Goal: Download file/media: Obtain a digital file from the website

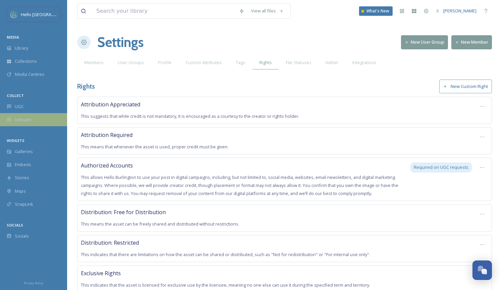
click at [24, 117] on span "Uploads" at bounding box center [23, 119] width 17 height 6
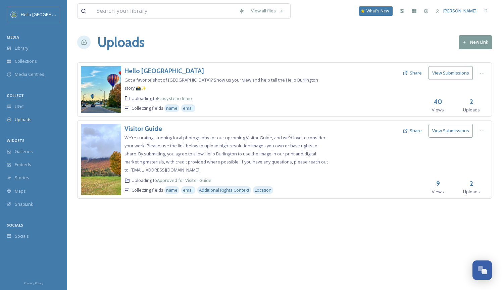
click at [182, 134] on span "We’re curating stunning local photography for our upcoming Visitor Guide, and w…" at bounding box center [225, 153] width 203 height 38
click at [459, 124] on button "View Submissions" at bounding box center [450, 131] width 44 height 14
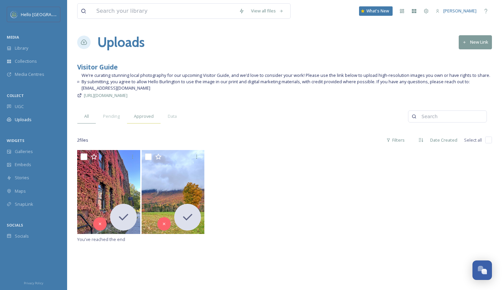
click at [152, 119] on span "Approved" at bounding box center [144, 116] width 20 height 6
click at [27, 59] on span "Collections" at bounding box center [26, 61] width 22 height 6
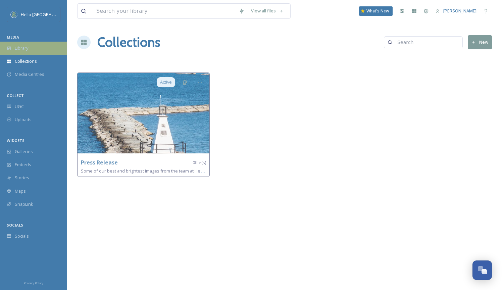
click at [24, 48] on span "Library" at bounding box center [21, 48] width 13 height 6
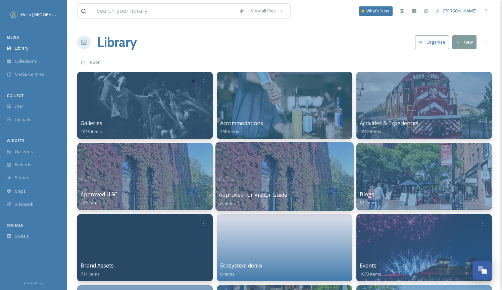
click at [267, 192] on span "Approved for Visitor Guide" at bounding box center [253, 194] width 68 height 7
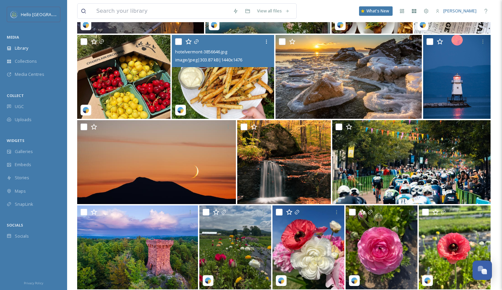
scroll to position [481, 0]
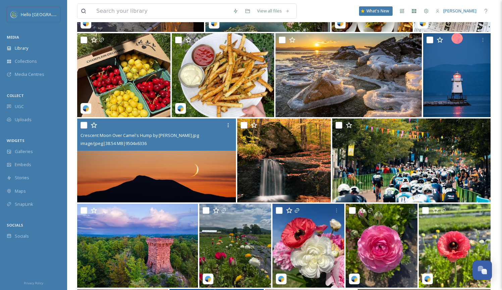
click at [182, 160] on img at bounding box center [156, 160] width 159 height 84
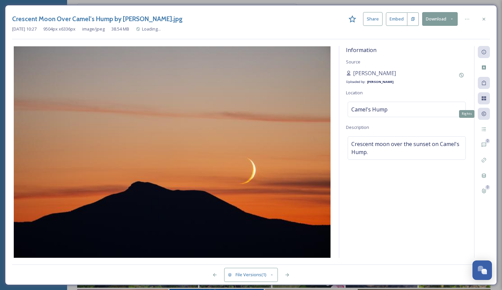
click at [484, 113] on icon at bounding box center [483, 113] width 5 height 5
click at [484, 116] on icon at bounding box center [483, 113] width 5 height 5
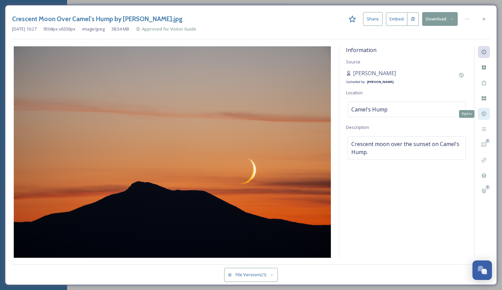
click at [485, 110] on div "Rights" at bounding box center [484, 114] width 12 height 12
click at [486, 20] on icon at bounding box center [483, 18] width 5 height 5
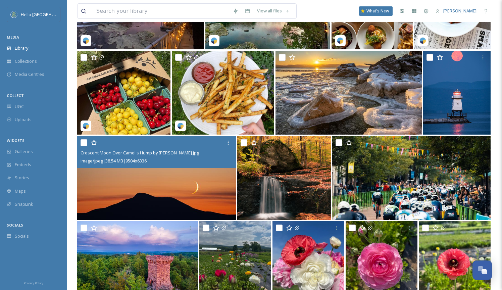
scroll to position [463, 0]
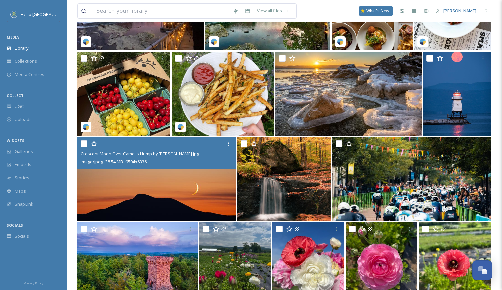
click at [193, 180] on img at bounding box center [156, 179] width 159 height 84
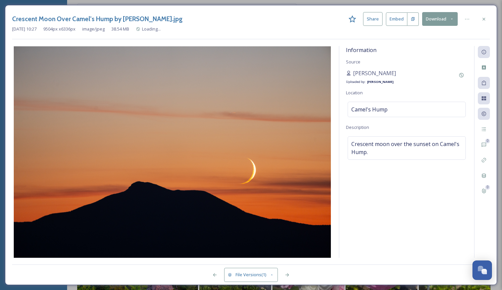
click at [445, 17] on button "Download" at bounding box center [440, 19] width 36 height 14
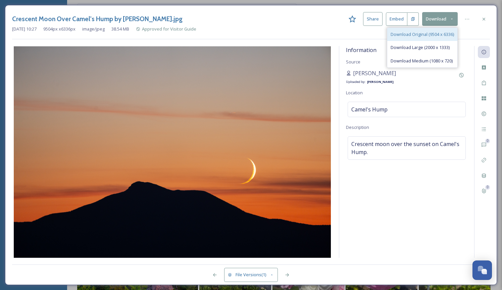
click at [438, 30] on div "Download Original (9504 x 6336)" at bounding box center [422, 34] width 70 height 13
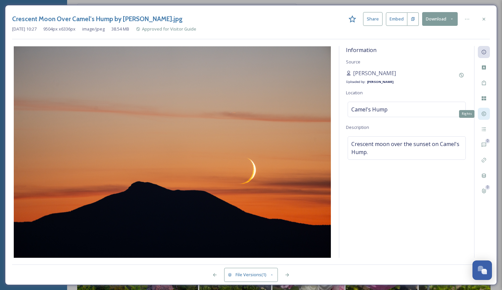
click at [482, 113] on icon at bounding box center [483, 113] width 5 height 5
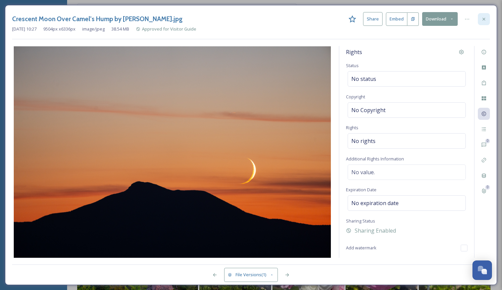
click at [484, 15] on div at bounding box center [484, 19] width 12 height 12
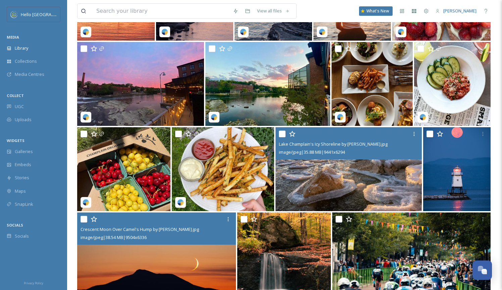
scroll to position [386, 0]
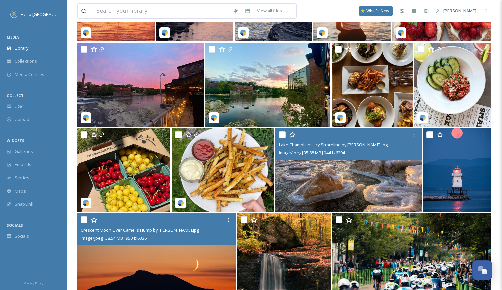
click at [333, 166] on img at bounding box center [348, 170] width 146 height 84
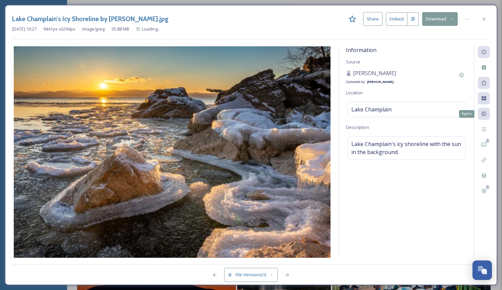
click at [485, 114] on icon at bounding box center [483, 113] width 5 height 5
click at [480, 108] on div "Rights" at bounding box center [484, 114] width 12 height 12
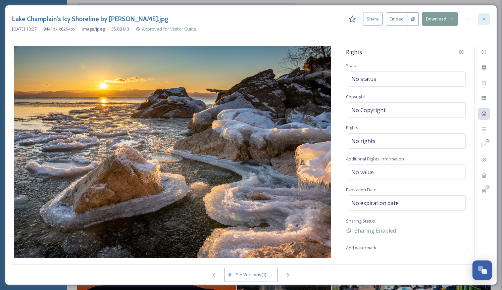
click at [488, 18] on div at bounding box center [484, 19] width 12 height 12
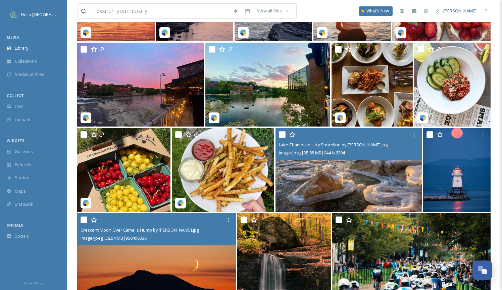
click at [186, 265] on img at bounding box center [156, 255] width 159 height 84
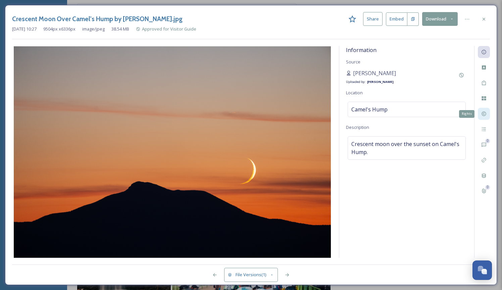
click at [483, 115] on icon at bounding box center [483, 113] width 5 height 5
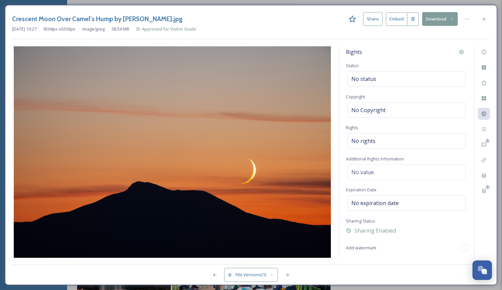
click at [481, 27] on div "Jul 17 2025 10:27 9504 px x 6336 px image/jpeg 38.54 MB Approved for Visitor Gu…" at bounding box center [251, 29] width 478 height 6
click at [484, 20] on icon at bounding box center [483, 18] width 3 height 3
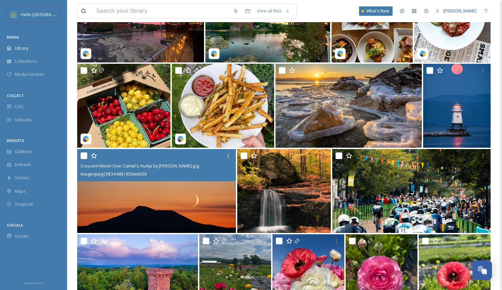
scroll to position [455, 0]
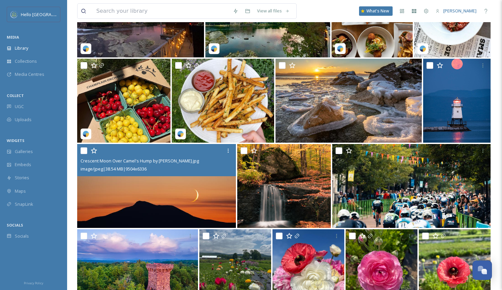
click at [204, 187] on img at bounding box center [156, 186] width 159 height 84
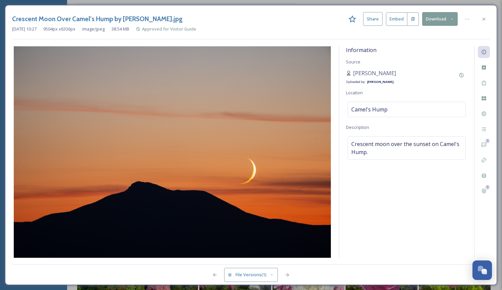
click at [447, 18] on button "Download" at bounding box center [440, 19] width 36 height 14
click at [484, 13] on div at bounding box center [484, 19] width 12 height 12
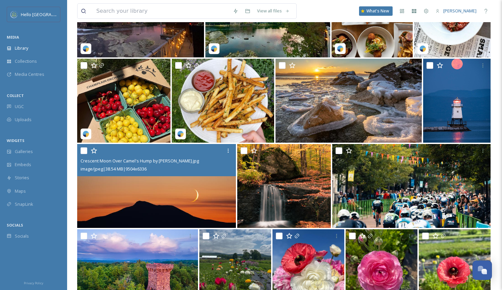
click at [183, 200] on img at bounding box center [156, 186] width 159 height 84
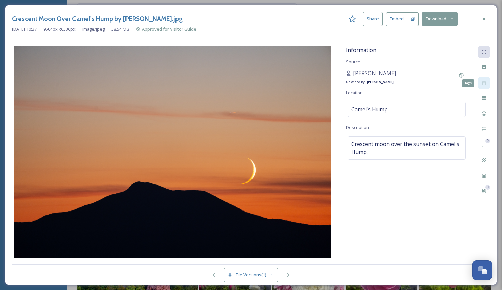
click at [483, 81] on icon at bounding box center [483, 82] width 5 height 5
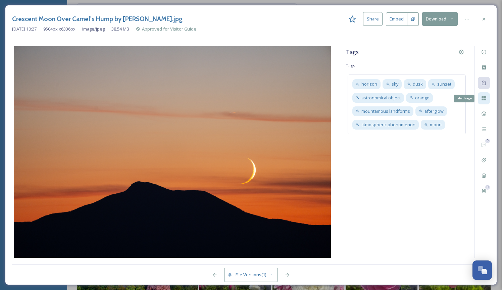
click at [484, 96] on icon at bounding box center [483, 98] width 5 height 5
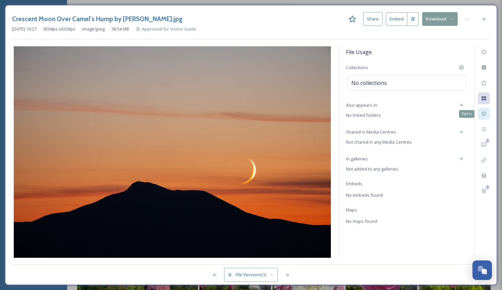
click at [482, 112] on icon at bounding box center [483, 114] width 4 height 4
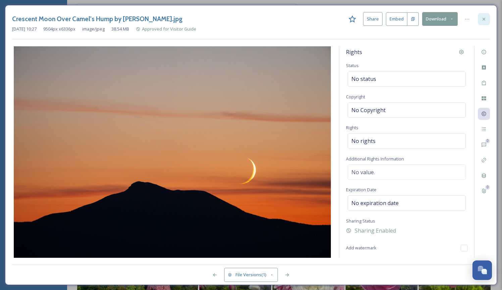
click at [483, 14] on div at bounding box center [484, 19] width 12 height 12
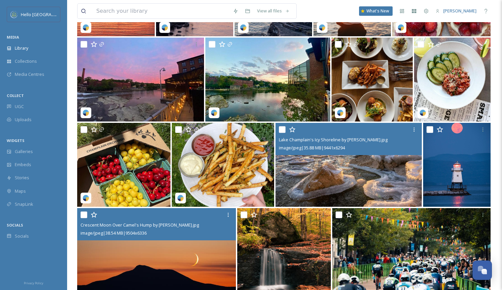
scroll to position [251, 0]
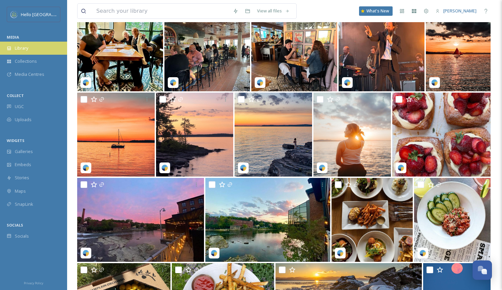
click at [30, 50] on div "Library" at bounding box center [33, 48] width 67 height 13
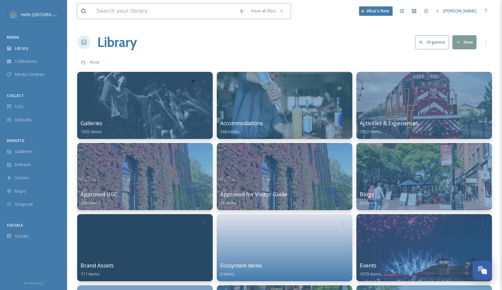
click at [161, 15] on input at bounding box center [164, 11] width 143 height 15
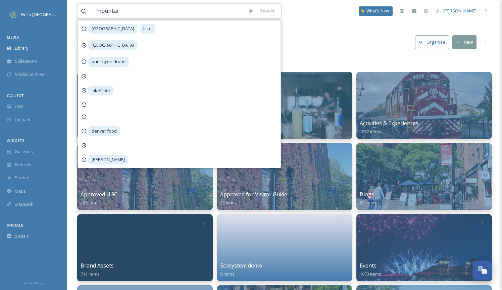
type input "mountain"
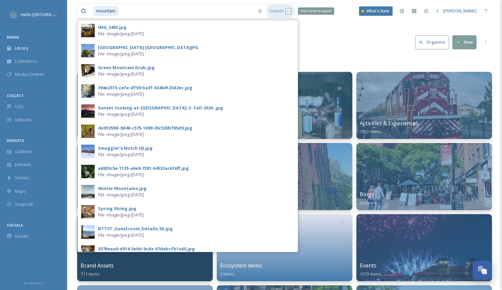
click at [273, 10] on div "Search Press Enter to search" at bounding box center [280, 10] width 29 height 13
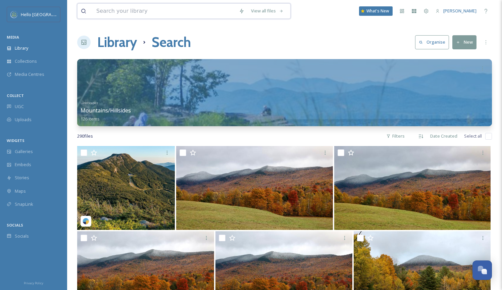
click at [181, 15] on input at bounding box center [164, 11] width 143 height 15
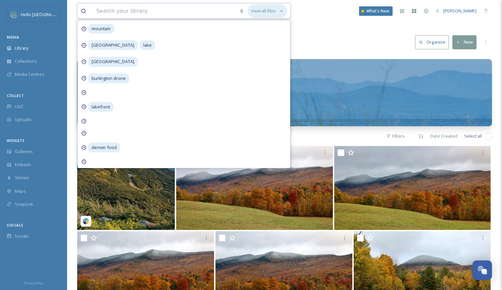
click at [281, 11] on icon at bounding box center [281, 11] width 4 height 4
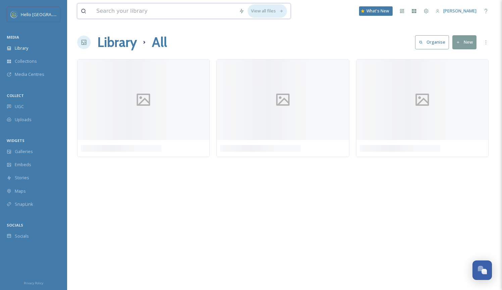
click at [258, 13] on div "View all files" at bounding box center [267, 10] width 39 height 13
click at [256, 10] on div "View all files" at bounding box center [267, 10] width 39 height 13
click at [244, 8] on div "Advanced Search" at bounding box center [241, 11] width 12 height 12
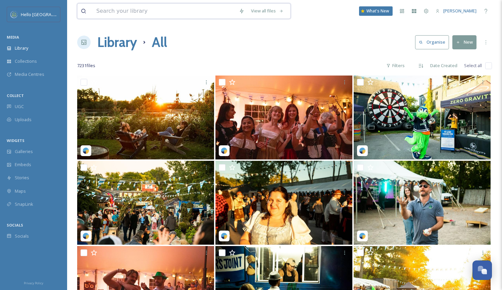
click at [128, 11] on input at bounding box center [164, 11] width 143 height 15
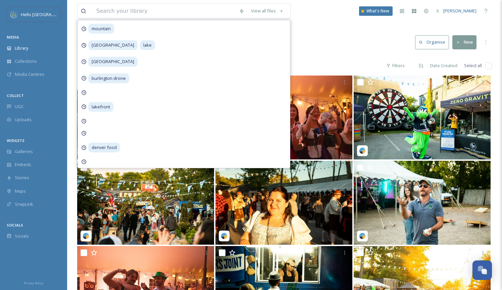
click at [124, 19] on div "View all files mountain burlington lake burlington burlington drone lakefront d…" at bounding box center [284, 11] width 415 height 22
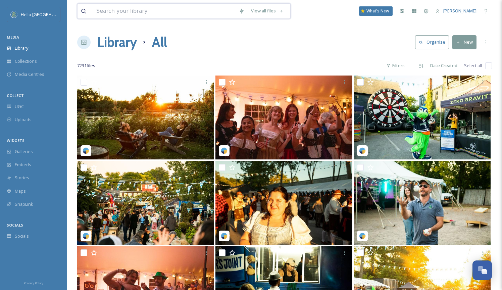
click at [120, 10] on input at bounding box center [164, 11] width 143 height 15
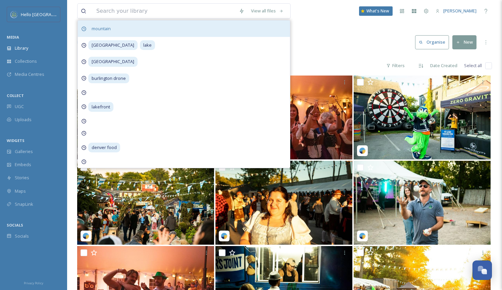
click at [121, 26] on div "mountain" at bounding box center [184, 28] width 212 height 16
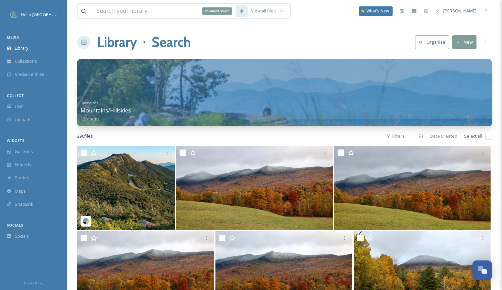
click at [245, 9] on div "Advanced Search" at bounding box center [241, 11] width 12 height 12
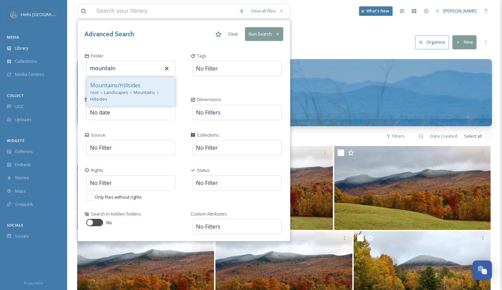
click at [156, 88] on div "Mountains/Hillsides" at bounding box center [130, 85] width 81 height 8
type input "Mountains/Hillsides"
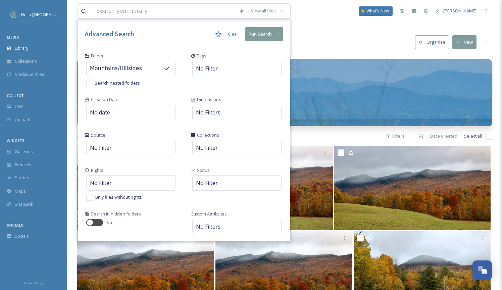
click at [142, 174] on div "Rights No Filter Only files without rights" at bounding box center [131, 184] width 106 height 44
click at [143, 180] on div "No Filter" at bounding box center [130, 182] width 89 height 15
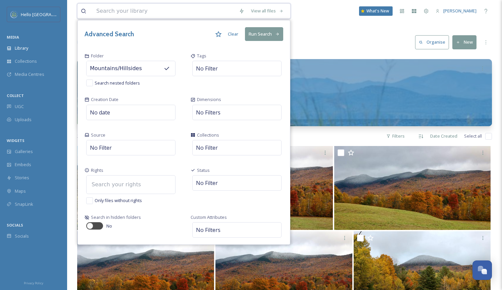
click at [135, 185] on input at bounding box center [125, 184] width 74 height 15
click at [93, 199] on div "Only files without rights" at bounding box center [131, 200] width 93 height 8
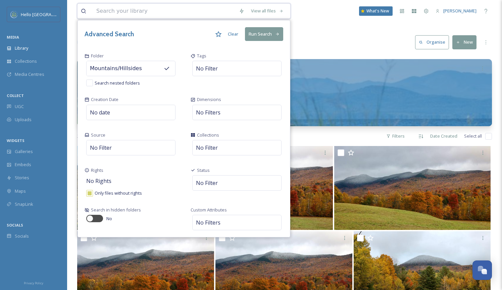
click at [91, 195] on input "checkbox" at bounding box center [89, 193] width 7 height 7
checkbox input "false"
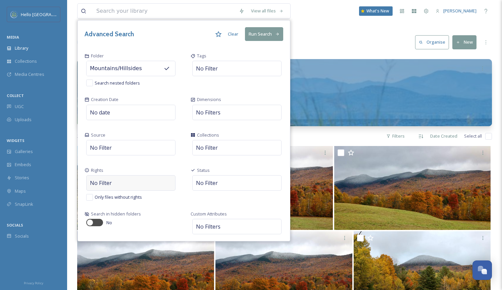
click at [111, 185] on div "No Filter" at bounding box center [130, 182] width 89 height 15
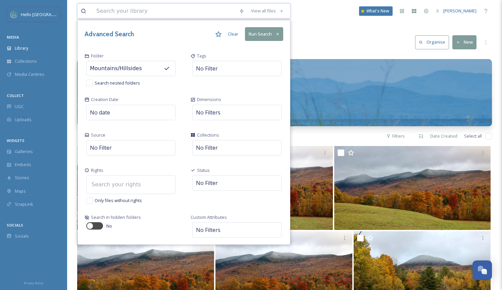
click at [122, 180] on input at bounding box center [125, 184] width 74 height 15
click at [141, 158] on div "Source No Filter" at bounding box center [131, 144] width 106 height 35
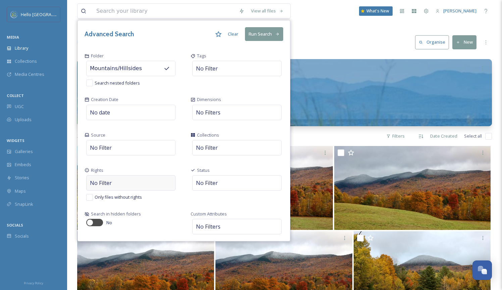
click at [160, 178] on div "No Filter" at bounding box center [130, 182] width 89 height 15
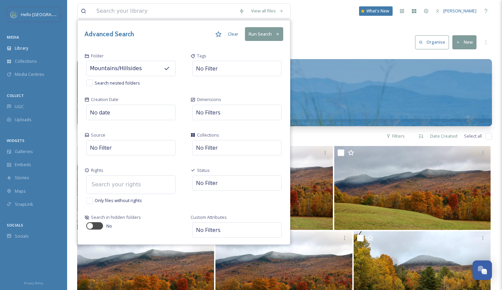
click at [159, 182] on div at bounding box center [130, 184] width 89 height 19
click at [170, 163] on div "Rights Only files without rights" at bounding box center [131, 185] width 106 height 47
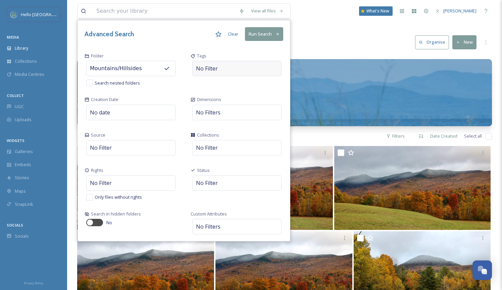
click at [232, 67] on div "No Filter" at bounding box center [236, 68] width 89 height 15
click at [229, 85] on div "Tags" at bounding box center [237, 70] width 106 height 44
click at [120, 182] on div "No Filter" at bounding box center [130, 182] width 89 height 15
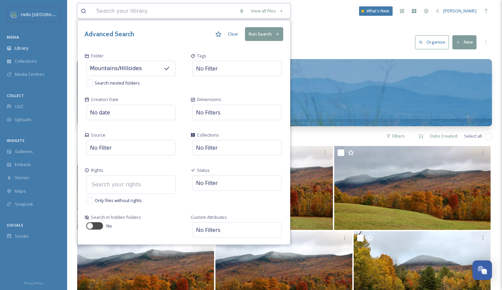
click at [121, 184] on input at bounding box center [125, 184] width 74 height 15
click at [112, 164] on div "Rights Only files without rights" at bounding box center [131, 185] width 106 height 47
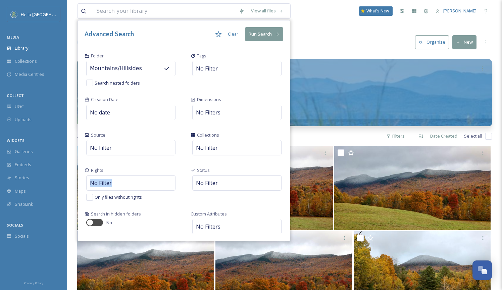
drag, startPoint x: 126, startPoint y: 182, endPoint x: 102, endPoint y: 174, distance: 25.7
click at [102, 174] on div "Rights No Filter Only files without rights" at bounding box center [131, 184] width 106 height 44
click at [126, 150] on div "No Filter" at bounding box center [130, 147] width 89 height 15
click at [159, 129] on div "Source No Filter Manual Upload UGC External Upload" at bounding box center [131, 144] width 106 height 35
click at [153, 177] on div "No Filter" at bounding box center [130, 182] width 89 height 15
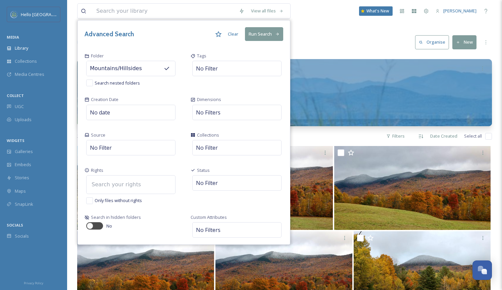
click at [114, 169] on div "Rights" at bounding box center [131, 170] width 93 height 6
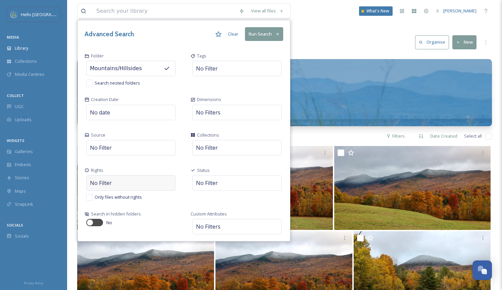
click at [129, 186] on div "No Filter" at bounding box center [130, 182] width 89 height 15
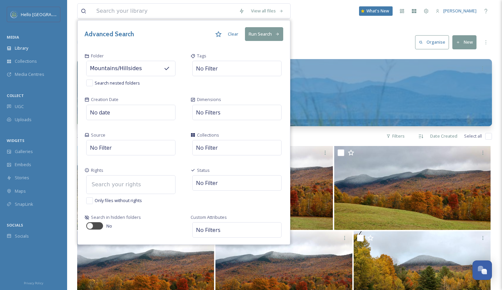
click at [134, 164] on div "Rights Only files without rights" at bounding box center [131, 185] width 106 height 47
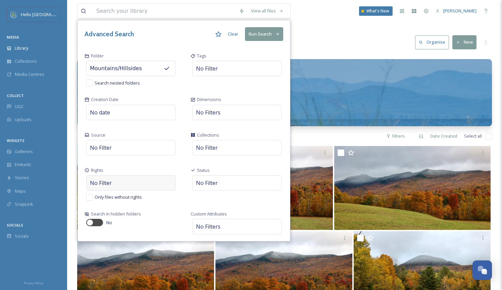
click at [156, 179] on div "No Filter" at bounding box center [130, 182] width 89 height 15
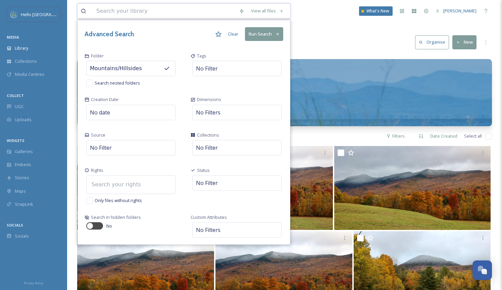
click at [144, 186] on input at bounding box center [125, 184] width 74 height 15
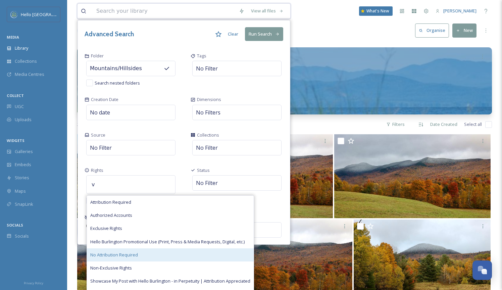
scroll to position [15, 0]
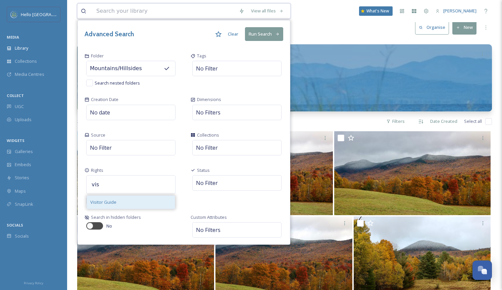
type input "vis"
click at [151, 203] on div "Visitor Guide" at bounding box center [131, 202] width 88 height 13
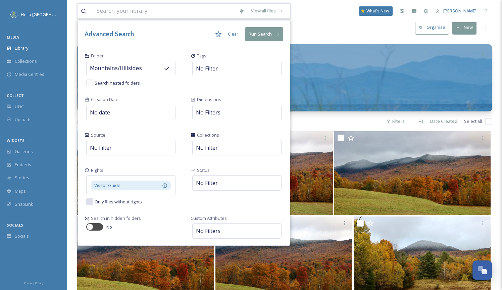
click at [264, 36] on button "Run Search" at bounding box center [264, 34] width 38 height 14
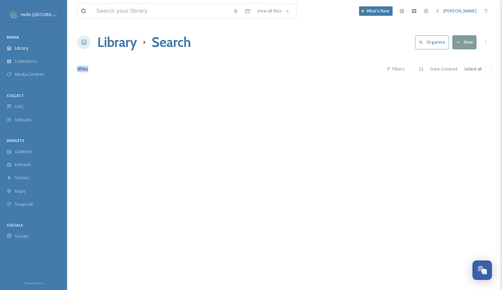
drag, startPoint x: 93, startPoint y: 68, endPoint x: 72, endPoint y: 68, distance: 21.1
click at [72, 68] on div "View all files What's New Betsy Muller Library Search Organise New Your Selecti…" at bounding box center [284, 184] width 435 height 369
click at [233, 12] on icon at bounding box center [235, 10] width 5 height 5
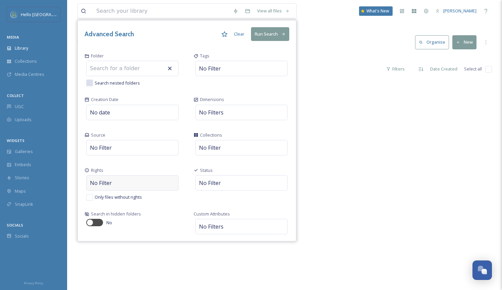
click at [121, 178] on div "No Filter" at bounding box center [132, 182] width 92 height 15
click at [122, 180] on input at bounding box center [125, 184] width 74 height 15
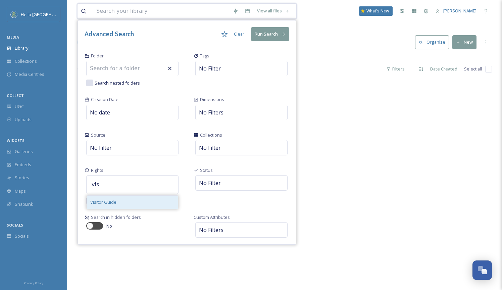
type input "vis"
click at [127, 201] on div "Visitor Guide" at bounding box center [132, 202] width 91 height 13
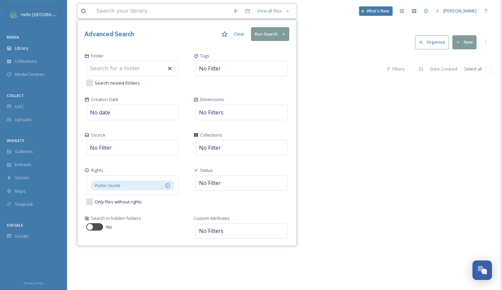
click at [263, 34] on button "Run Search" at bounding box center [270, 34] width 38 height 14
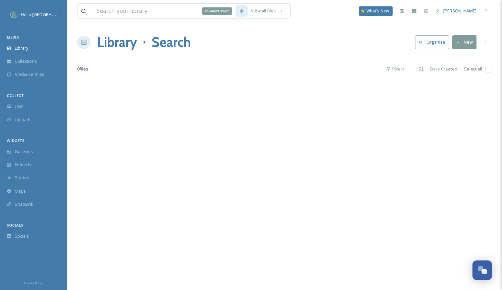
click at [243, 14] on div "Advanced Search" at bounding box center [241, 11] width 12 height 12
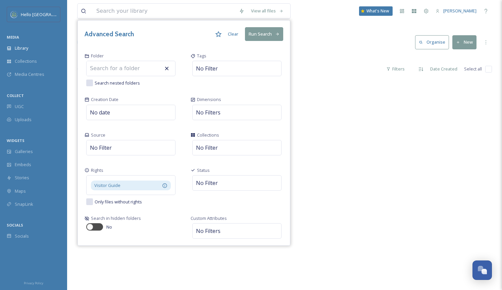
click at [126, 75] on div "Folder Search nested folders" at bounding box center [131, 70] width 106 height 44
click at [132, 64] on input at bounding box center [124, 68] width 74 height 15
click at [158, 66] on div at bounding box center [130, 68] width 89 height 15
click at [132, 66] on input at bounding box center [124, 68] width 74 height 15
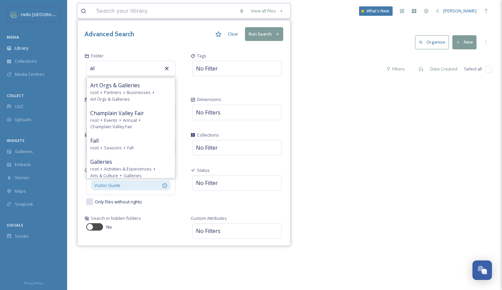
type input "a"
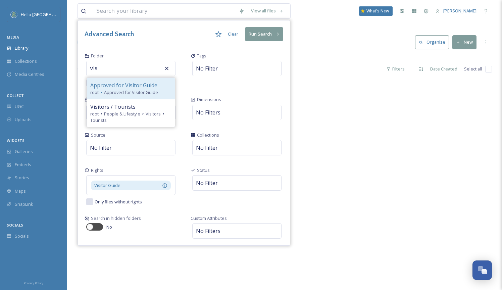
click at [130, 86] on span "Approved for Visitor Guide" at bounding box center [123, 85] width 67 height 8
type input "Approved for Visitor Guide"
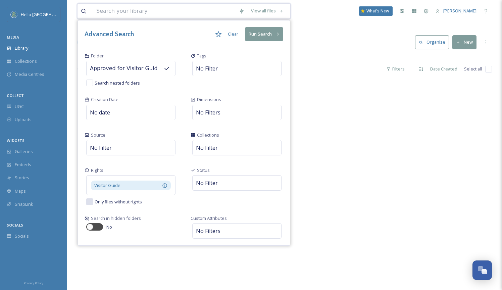
click at [259, 34] on button "Run Search" at bounding box center [264, 34] width 38 height 14
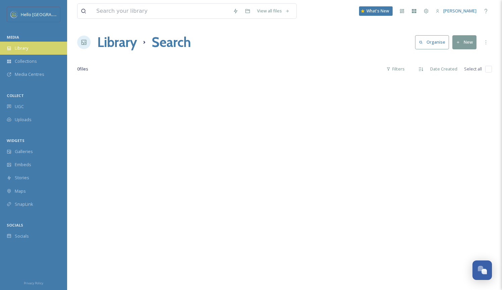
click at [42, 50] on div "Library" at bounding box center [33, 48] width 67 height 13
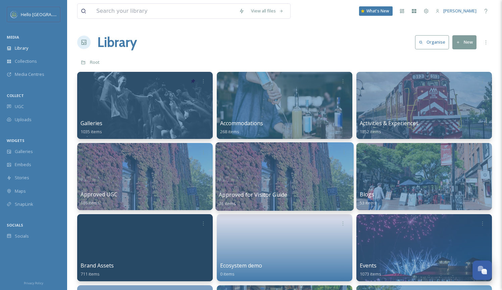
click at [243, 162] on div at bounding box center [284, 176] width 138 height 68
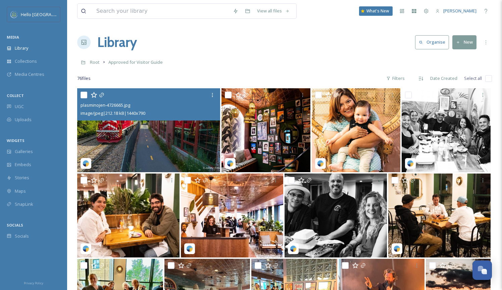
click at [181, 159] on img at bounding box center [148, 130] width 143 height 84
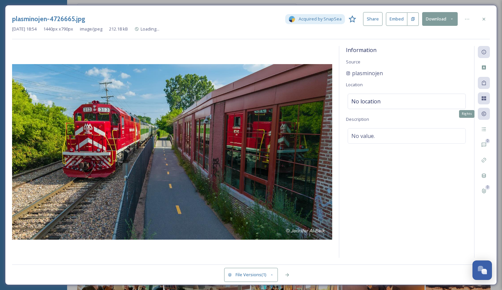
click at [485, 111] on icon at bounding box center [483, 113] width 5 height 5
click at [379, 64] on div "Information Source plasminojen Location No location Description No value." at bounding box center [406, 152] width 135 height 212
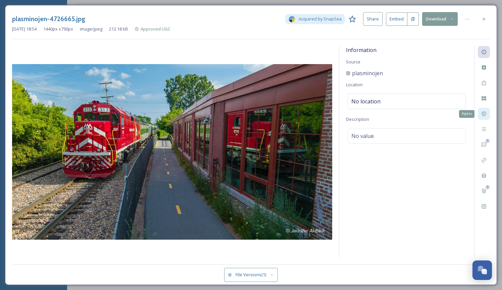
click at [486, 111] on icon at bounding box center [483, 113] width 5 height 5
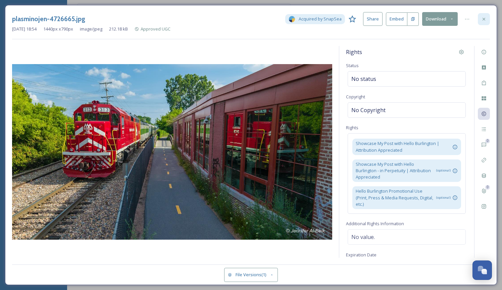
click at [481, 18] on icon at bounding box center [483, 18] width 5 height 5
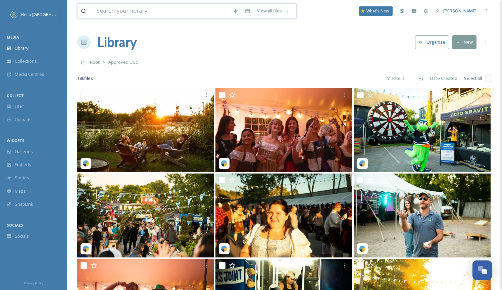
click at [193, 8] on input at bounding box center [161, 11] width 137 height 15
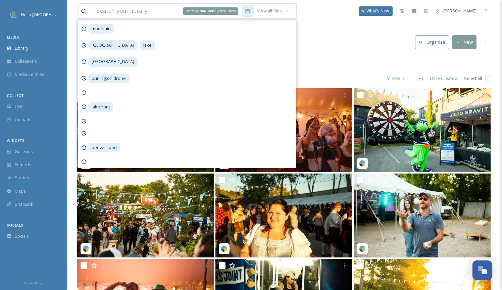
click at [249, 13] on icon at bounding box center [247, 10] width 5 height 5
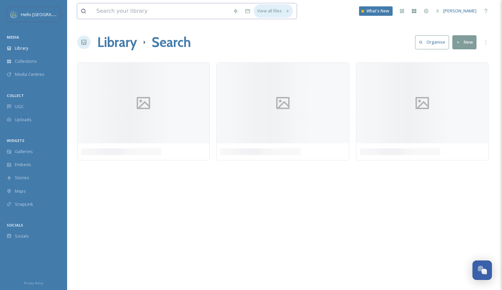
click at [265, 9] on div "View all files" at bounding box center [273, 10] width 39 height 13
click at [242, 11] on icon at bounding box center [241, 10] width 4 height 5
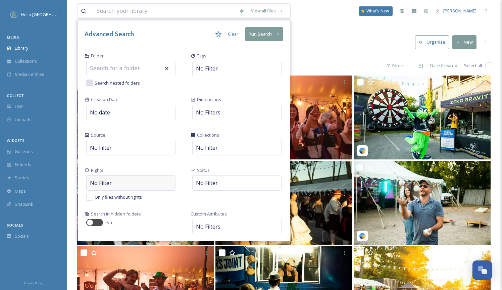
click at [134, 177] on div "No Filter" at bounding box center [130, 182] width 89 height 15
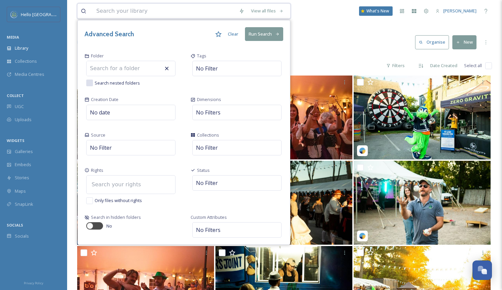
click at [127, 183] on input at bounding box center [125, 184] width 74 height 15
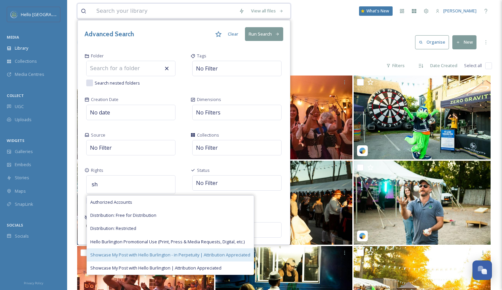
type input "sh"
click at [132, 252] on span "Showcase My Post with Hello Burlington - in Perpetuity | Attribution Appreciated" at bounding box center [170, 255] width 160 height 6
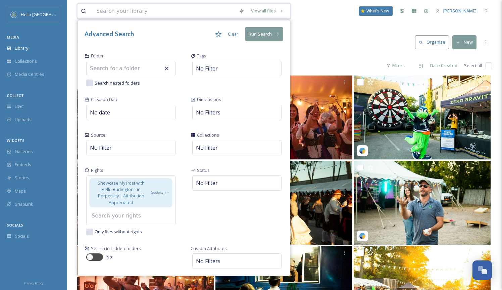
click at [261, 32] on button "Run Search" at bounding box center [264, 34] width 38 height 14
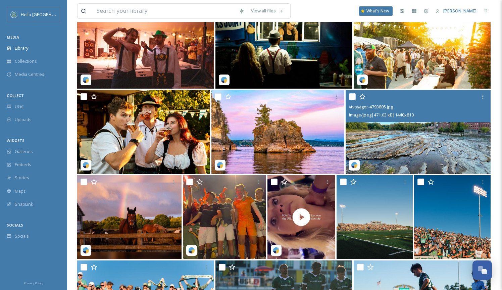
scroll to position [245, 0]
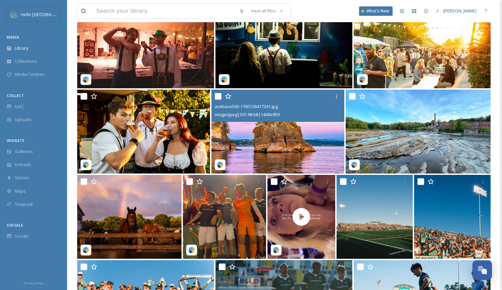
click at [300, 133] on img at bounding box center [277, 132] width 133 height 84
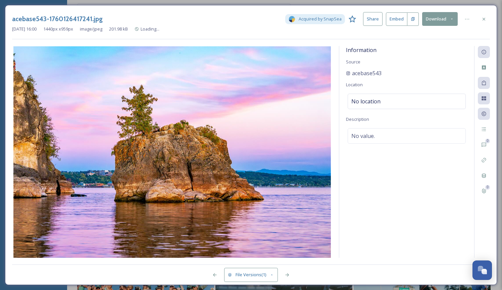
click at [445, 14] on button "Download" at bounding box center [440, 19] width 36 height 14
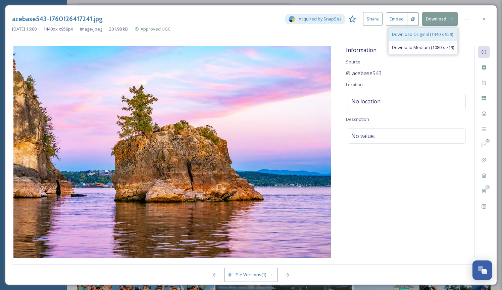
click at [436, 32] on span "Download Original (1440 x 959)" at bounding box center [422, 34] width 61 height 6
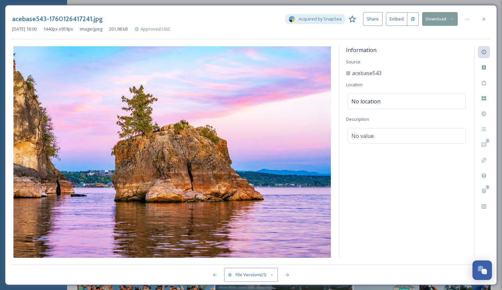
click at [486, 26] on div "[DATE] 16:00 1440 px x 959 px image/jpeg 201.98 kB Approved UGC" at bounding box center [251, 29] width 478 height 6
click at [482, 20] on icon at bounding box center [483, 18] width 5 height 5
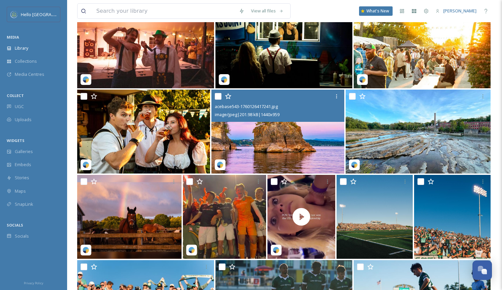
click at [270, 144] on img at bounding box center [277, 132] width 133 height 84
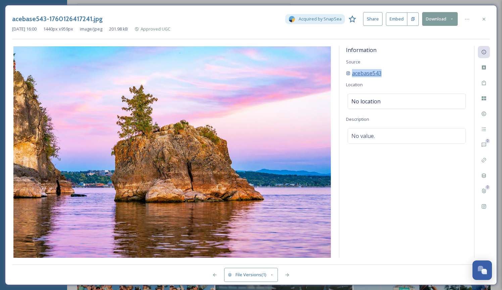
drag, startPoint x: 387, startPoint y: 72, endPoint x: 347, endPoint y: 72, distance: 39.9
click at [347, 72] on div "acebase543" at bounding box center [406, 73] width 121 height 8
copy span "acebase543"
